Goal: Task Accomplishment & Management: Manage account settings

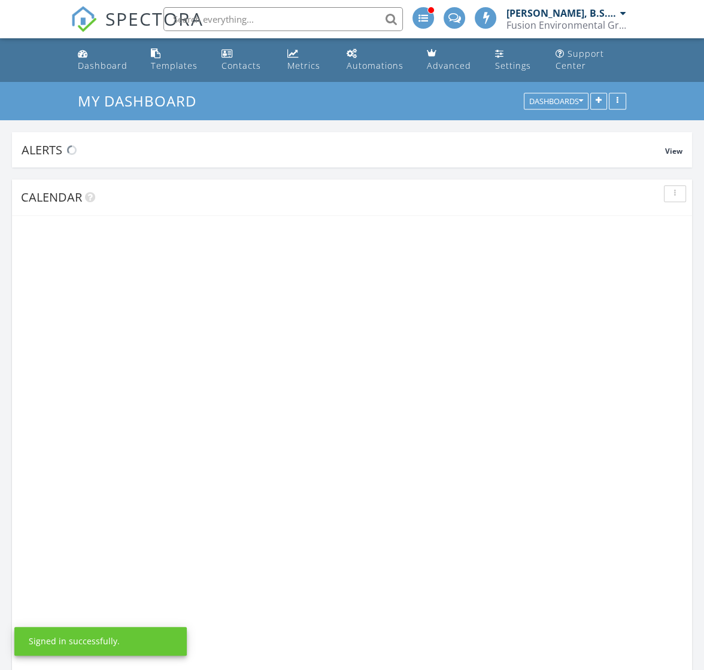
scroll to position [1472, 727]
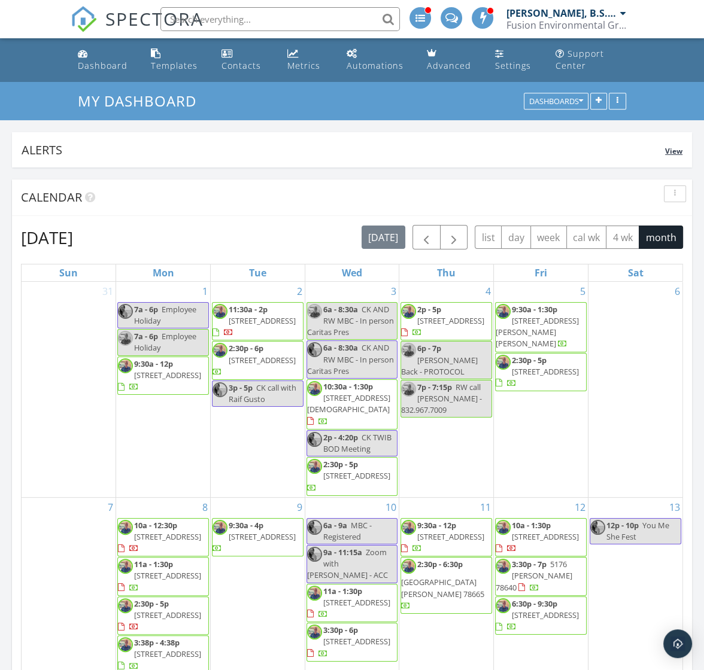
click at [473, 154] on div "Alerts" at bounding box center [343, 150] width 643 height 16
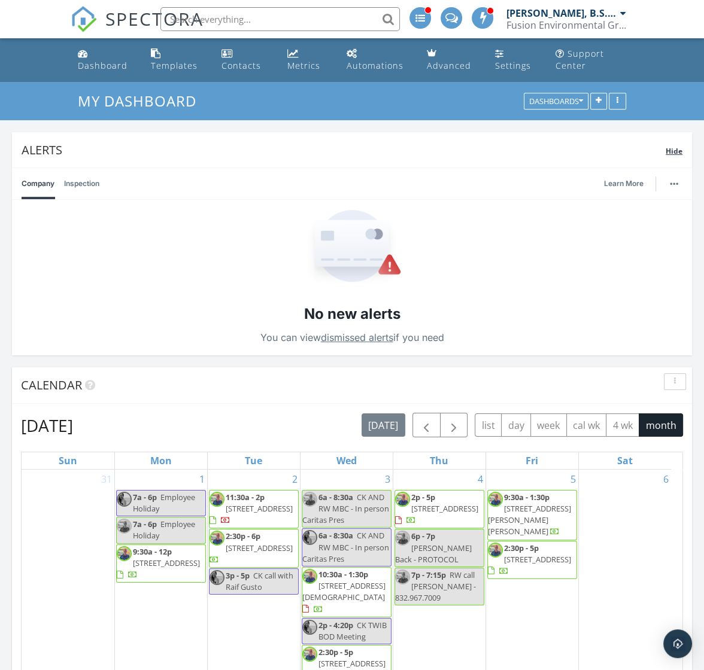
click at [473, 154] on div "Alerts" at bounding box center [344, 150] width 644 height 16
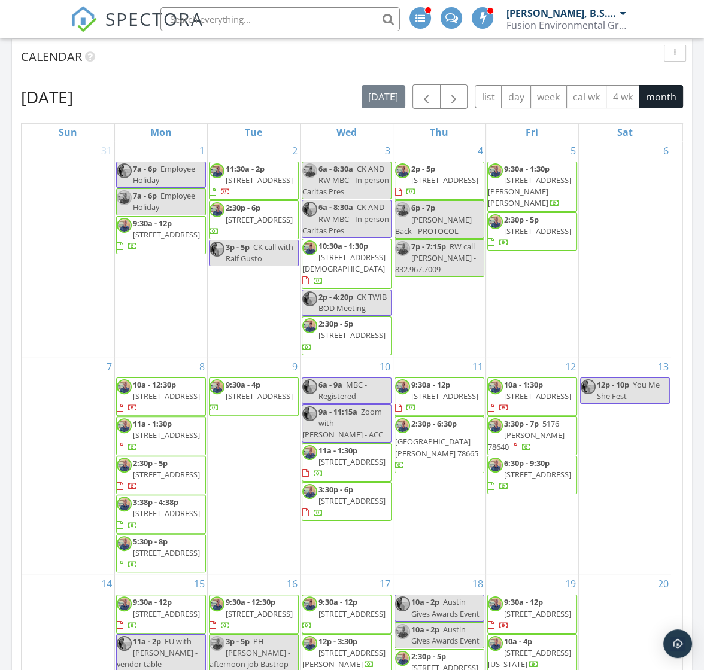
scroll to position [673, 0]
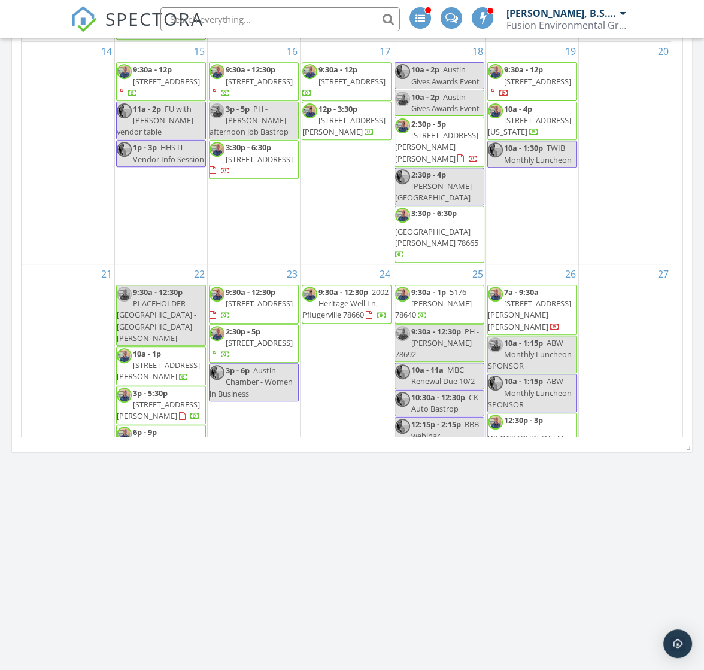
click at [631, 265] on div "27" at bounding box center [625, 413] width 93 height 296
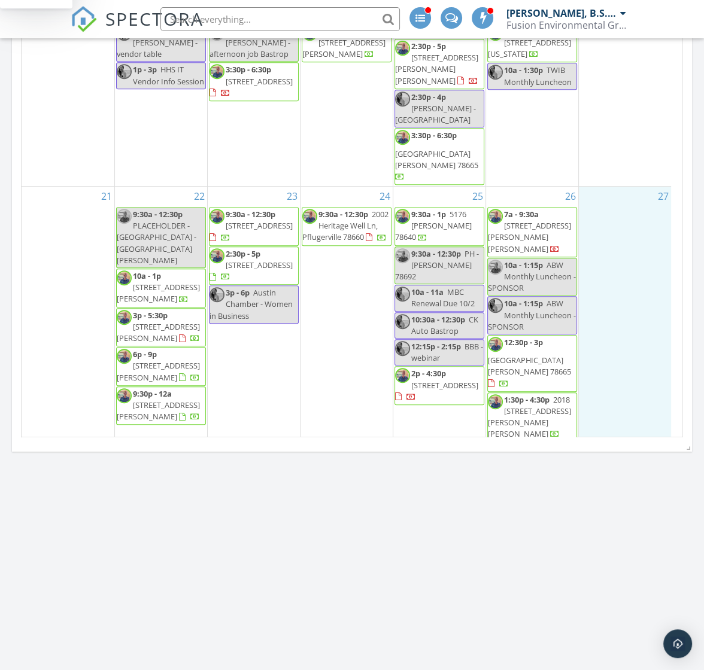
scroll to position [147, 0]
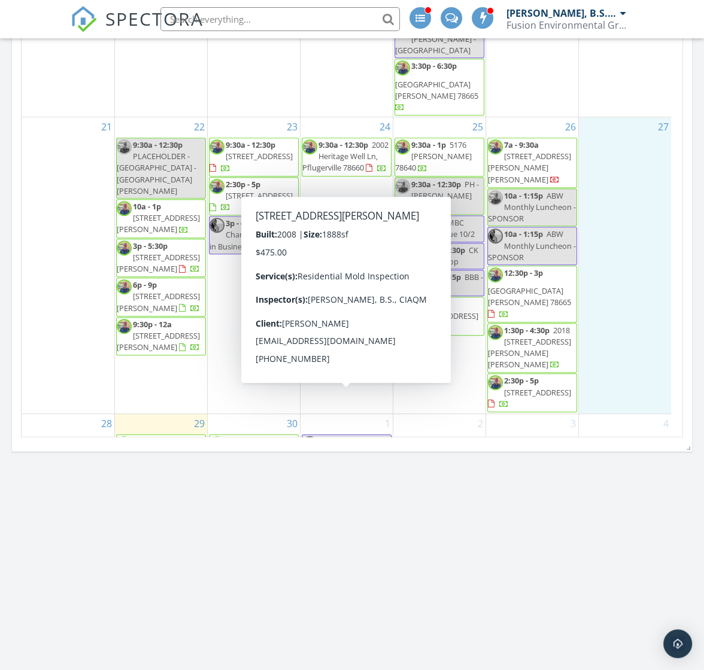
click at [344, 475] on span "[STREET_ADDRESS][PERSON_NAME]" at bounding box center [343, 486] width 83 height 22
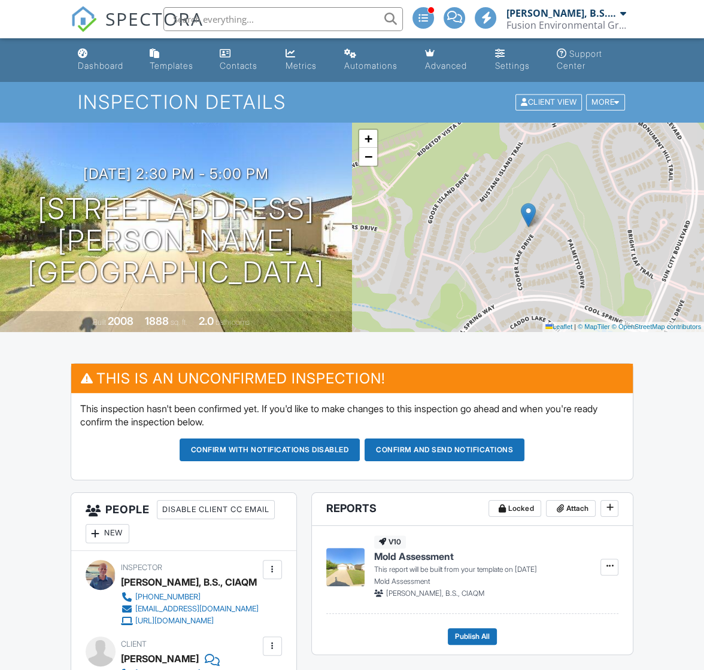
click at [314, 450] on button "Confirm with notifications disabled" at bounding box center [270, 450] width 181 height 23
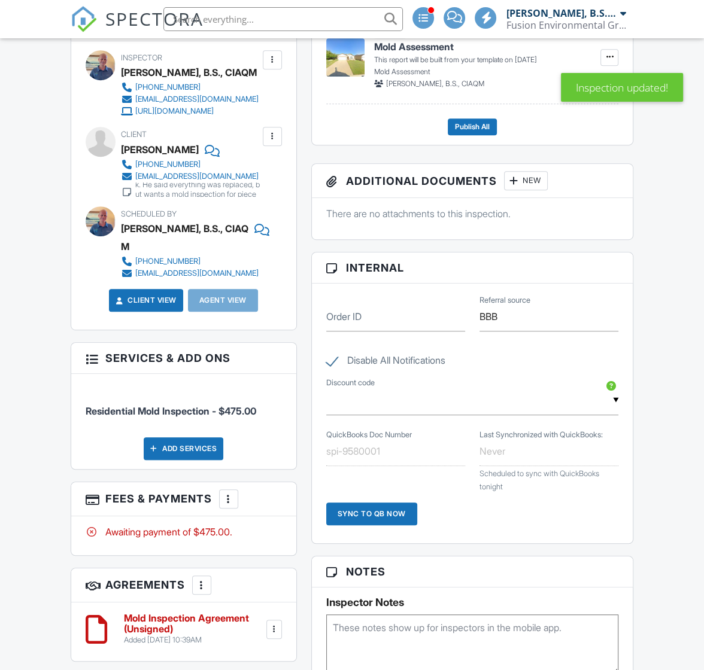
click at [269, 133] on div at bounding box center [272, 136] width 12 height 12
click at [262, 171] on li "Edit" at bounding box center [244, 173] width 61 height 30
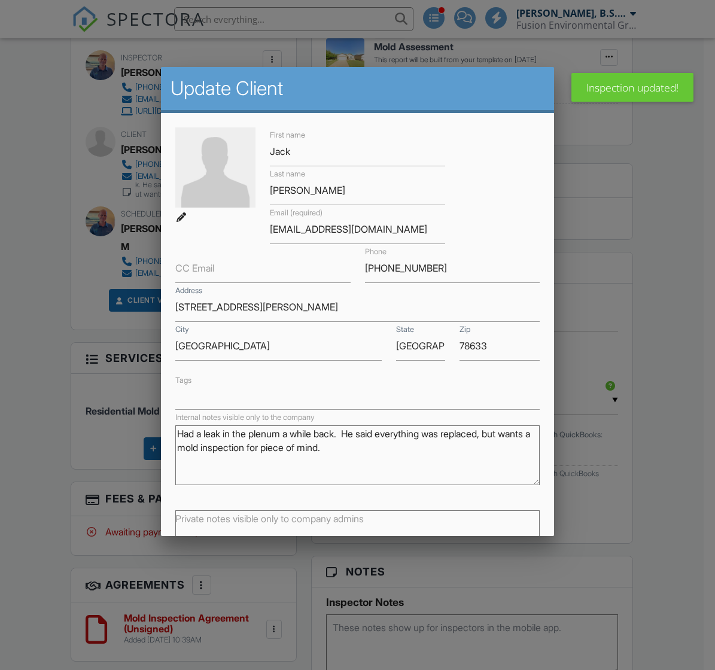
drag, startPoint x: 396, startPoint y: 451, endPoint x: 87, endPoint y: 387, distance: 315.9
click at [87, 387] on body "SPECTORA Rick Weir, B.S., CIAQM Fusion Environmental Group LLC Role: Inspector …" at bounding box center [352, 448] width 704 height 1942
click at [644, 389] on div at bounding box center [357, 359] width 715 height 838
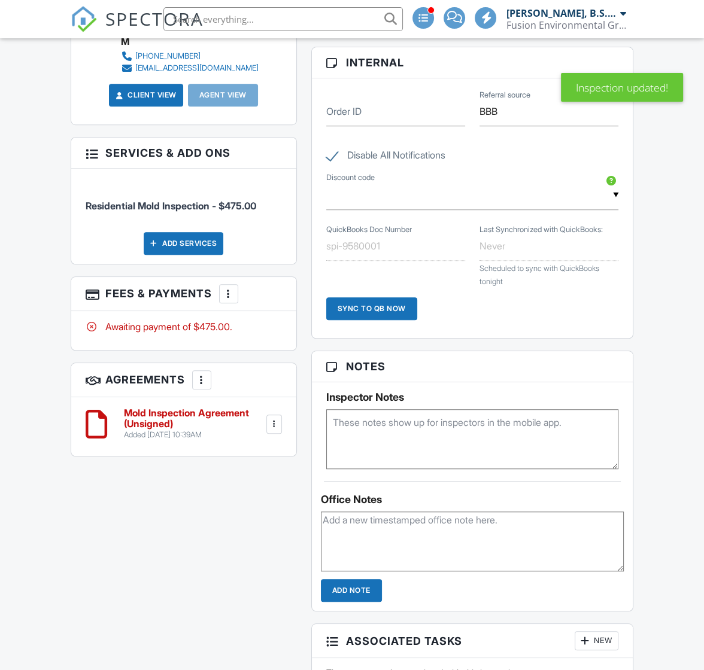
scroll to position [823, 0]
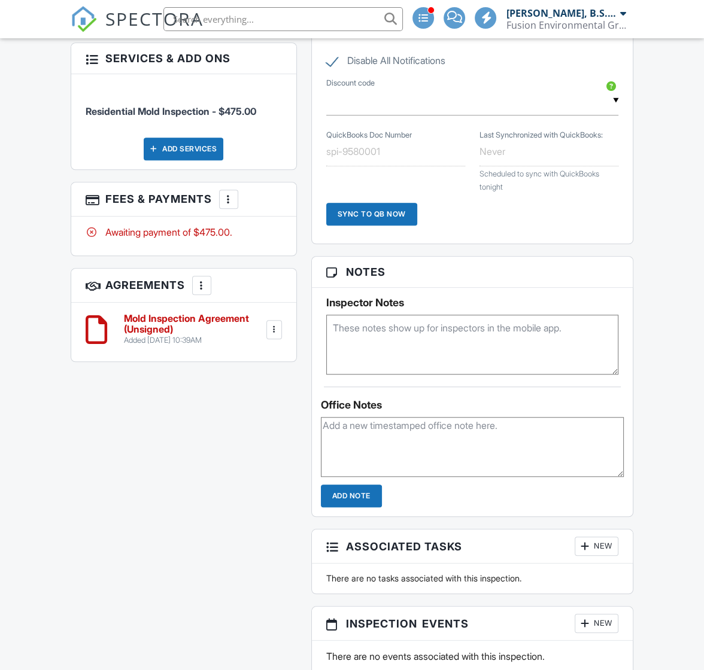
click at [431, 333] on textarea at bounding box center [472, 345] width 293 height 60
paste textarea "Had a leak in the plenum a while back. He said everything was replaced, but wan…"
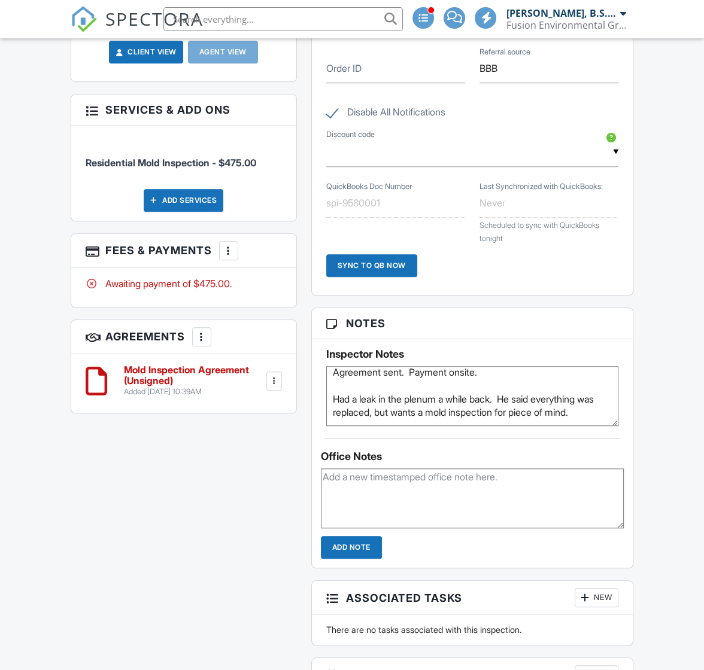
scroll to position [748, 0]
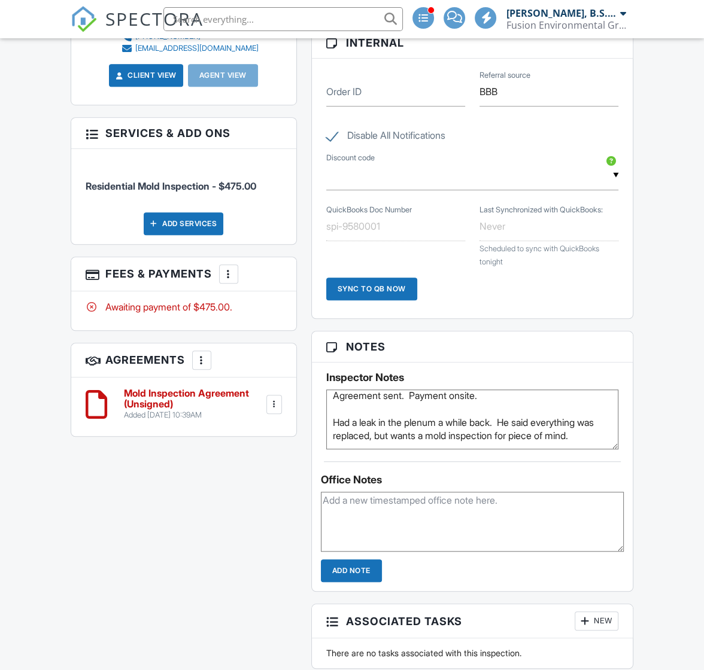
type textarea "Agreement sent. Payment onsite. Had a leak in the plenum a while back. He said …"
click at [271, 399] on div at bounding box center [274, 405] width 12 height 12
click at [263, 515] on li "Download" at bounding box center [241, 527] width 68 height 30
click at [275, 399] on div at bounding box center [274, 405] width 12 height 12
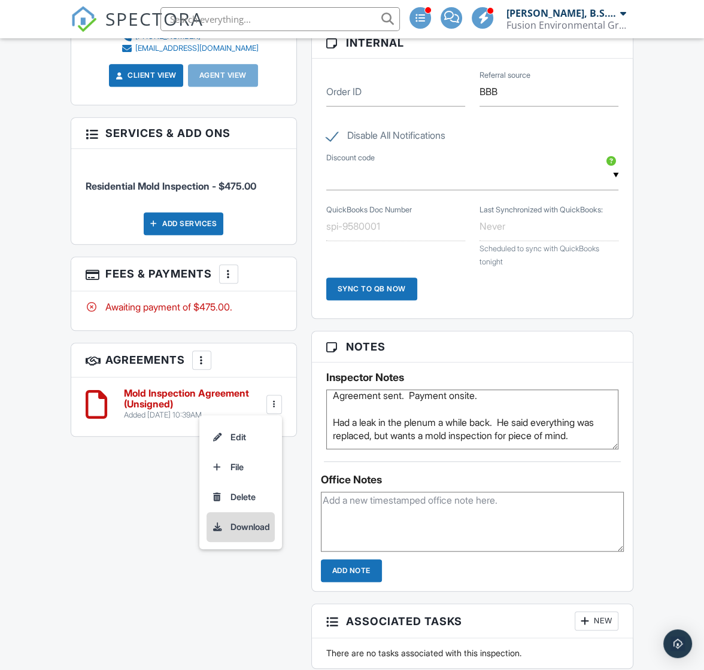
click at [257, 512] on li "Download" at bounding box center [241, 527] width 68 height 30
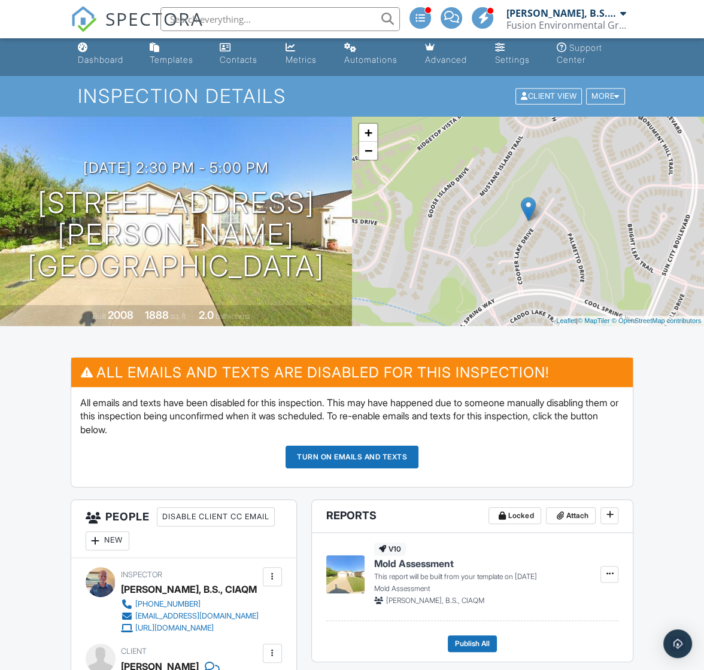
scroll to position [0, 0]
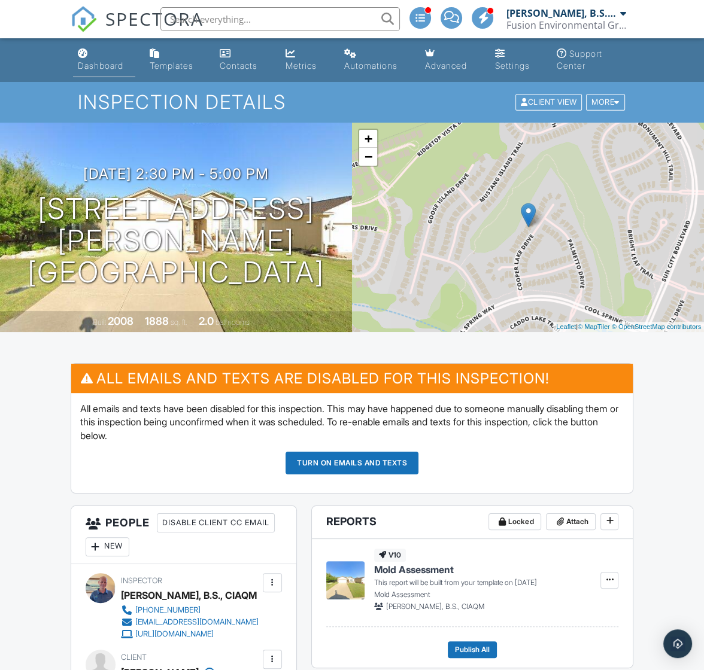
click at [102, 58] on link "Dashboard" at bounding box center [104, 60] width 62 height 34
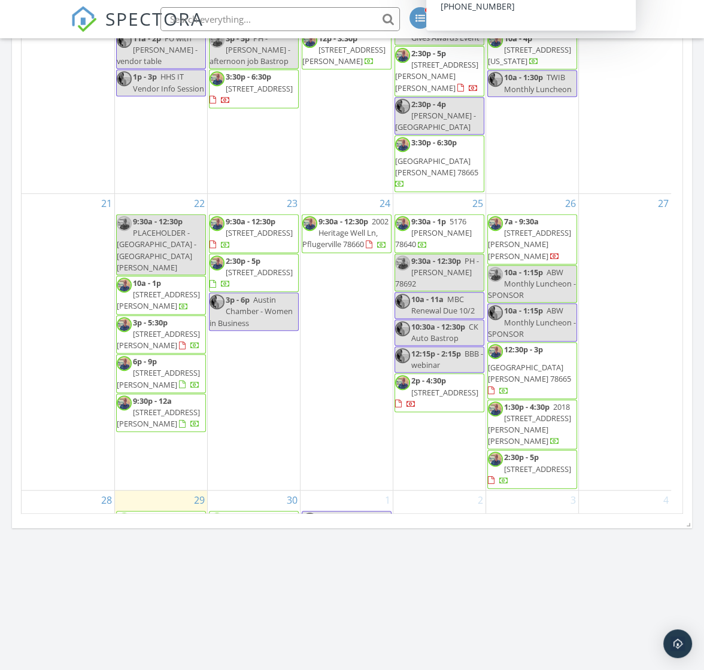
scroll to position [598, 0]
